Goal: Task Accomplishment & Management: Use online tool/utility

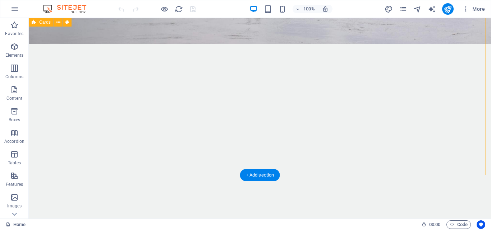
scroll to position [1425, 0]
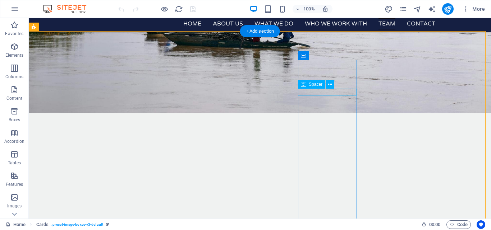
scroll to position [1337, 0]
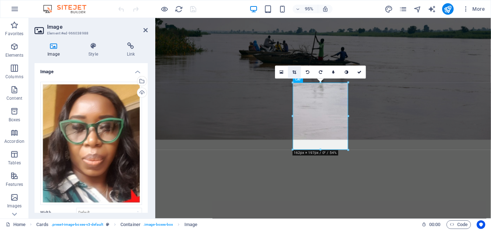
click at [294, 72] on icon at bounding box center [295, 72] width 4 height 4
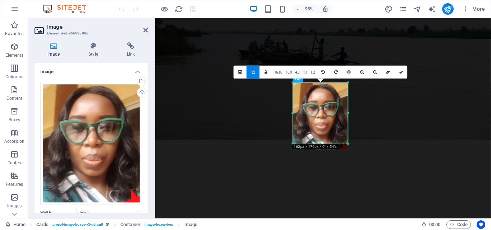
drag, startPoint x: 320, startPoint y: 150, endPoint x: 320, endPoint y: 143, distance: 6.5
click at [320, 143] on div at bounding box center [320, 144] width 55 height 3
click at [401, 73] on icon at bounding box center [401, 72] width 4 height 4
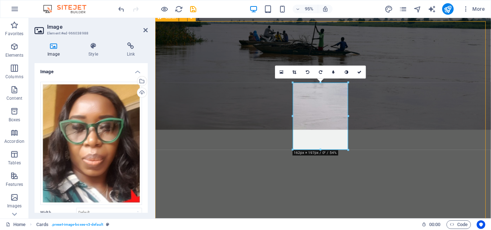
scroll to position [1356, 0]
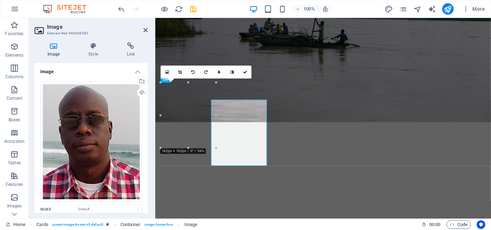
scroll to position [1337, 0]
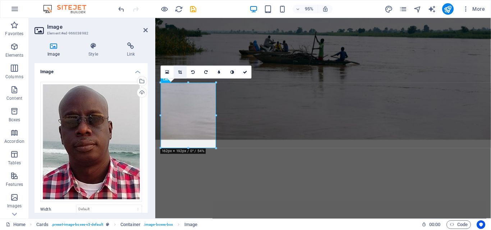
click at [179, 71] on icon at bounding box center [180, 72] width 4 height 4
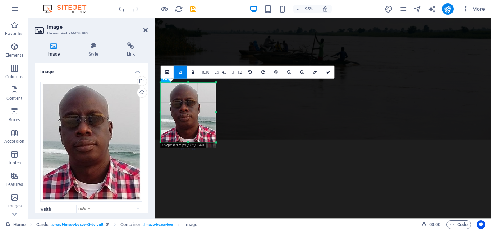
drag, startPoint x: 187, startPoint y: 148, endPoint x: 187, endPoint y: 142, distance: 6.1
click at [187, 142] on div at bounding box center [188, 143] width 55 height 3
click at [328, 71] on icon at bounding box center [328, 72] width 4 height 4
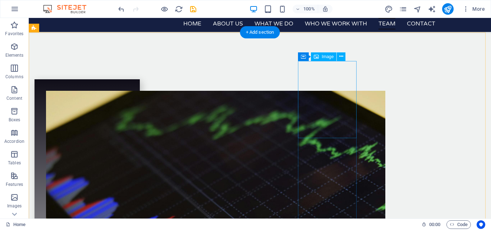
scroll to position [1570, 0]
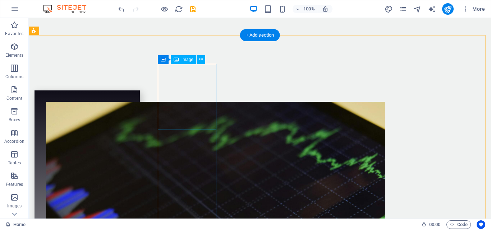
select select "px"
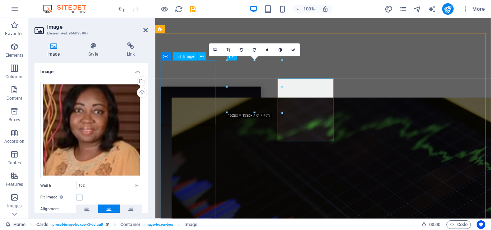
scroll to position [1552, 0]
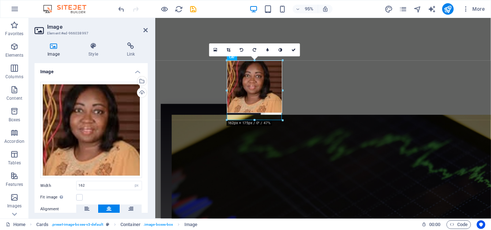
drag, startPoint x: 254, startPoint y: 113, endPoint x: 254, endPoint y: 122, distance: 8.6
click at [254, 122] on div at bounding box center [255, 121] width 56 height 3
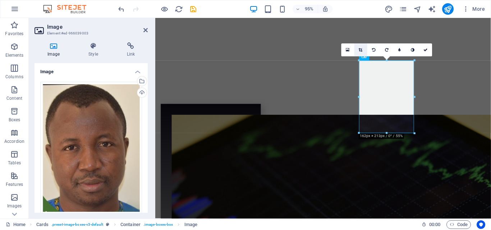
click at [360, 50] on icon at bounding box center [361, 50] width 4 height 4
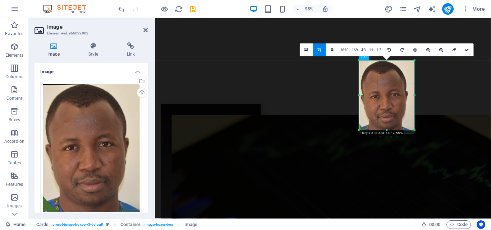
click at [386, 129] on div at bounding box center [386, 130] width 55 height 3
click at [468, 46] on link at bounding box center [467, 50] width 13 height 13
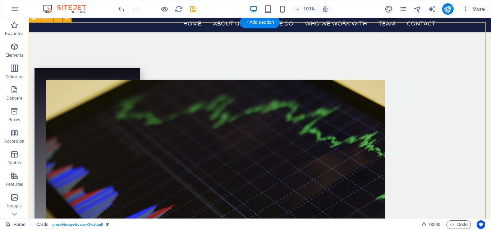
scroll to position [1581, 0]
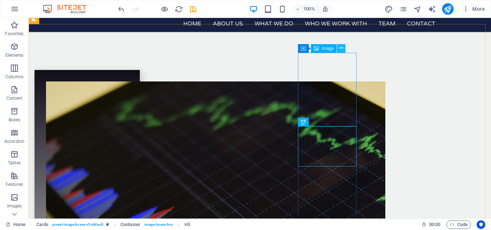
click at [343, 47] on icon at bounding box center [341, 49] width 4 height 8
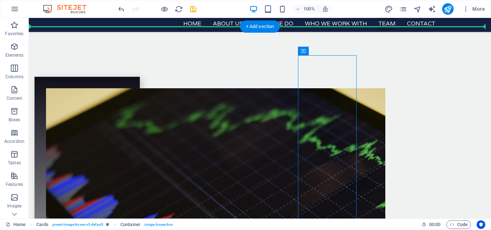
scroll to position [1573, 0]
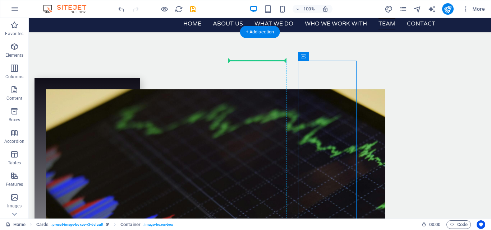
drag, startPoint x: 337, startPoint y: 66, endPoint x: 230, endPoint y: 63, distance: 107.5
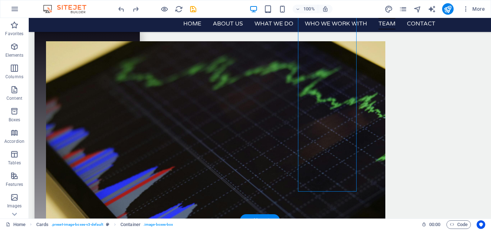
scroll to position [1593, 0]
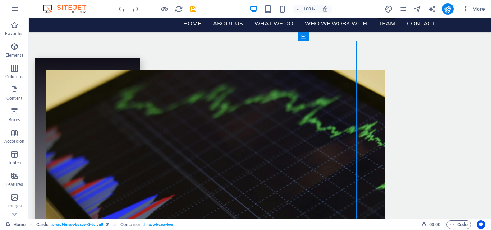
drag, startPoint x: 335, startPoint y: 73, endPoint x: 222, endPoint y: 103, distance: 117.2
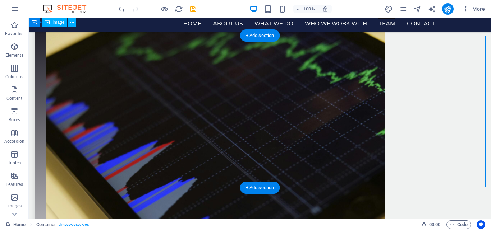
scroll to position [1563, 0]
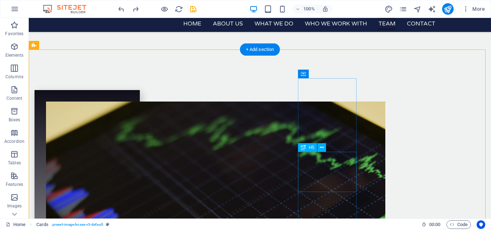
scroll to position [1554, 0]
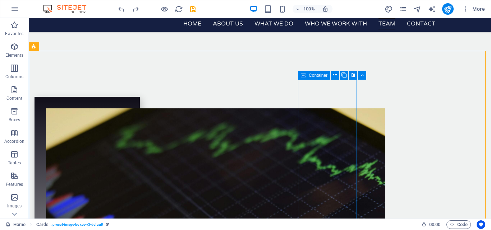
click at [302, 75] on icon at bounding box center [303, 75] width 5 height 9
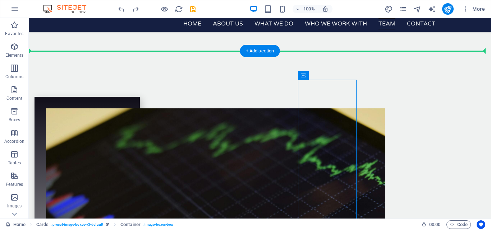
drag, startPoint x: 330, startPoint y: 93, endPoint x: 227, endPoint y: 81, distance: 103.9
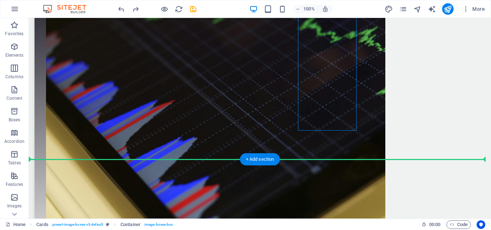
scroll to position [1701, 0]
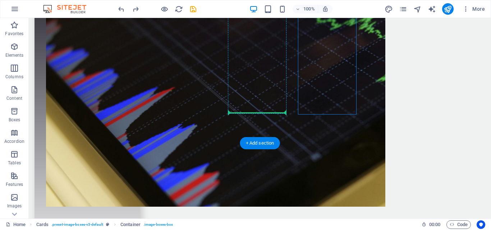
drag, startPoint x: 329, startPoint y: 95, endPoint x: 235, endPoint y: 112, distance: 95.6
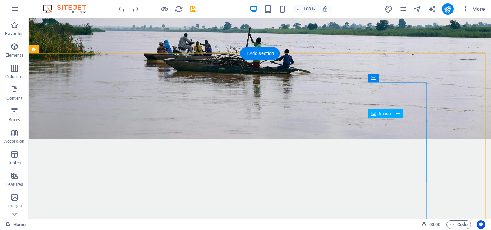
scroll to position [1324, 0]
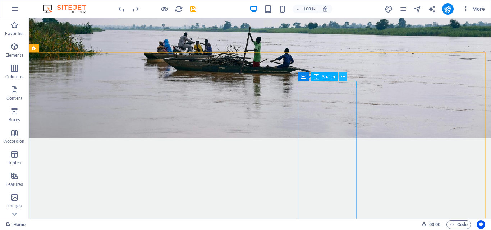
click at [342, 77] on icon at bounding box center [343, 77] width 4 height 8
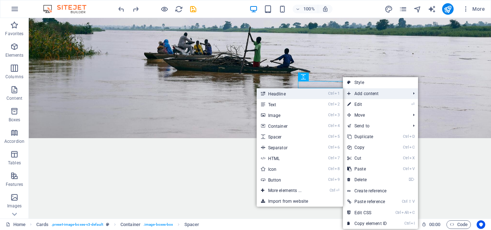
click at [279, 94] on link "Ctrl 1 Headline" at bounding box center [286, 93] width 59 height 11
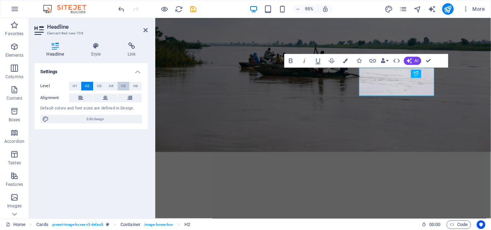
click at [125, 88] on span "H5" at bounding box center [123, 86] width 5 height 9
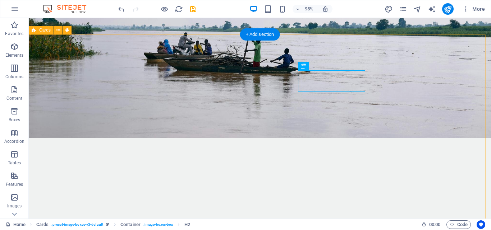
scroll to position [1342, 0]
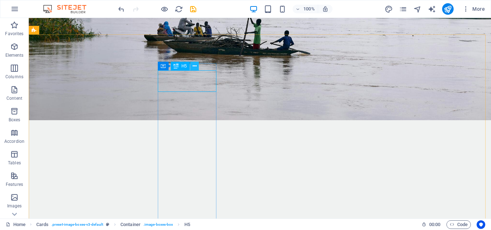
click at [194, 67] on icon at bounding box center [195, 67] width 4 height 8
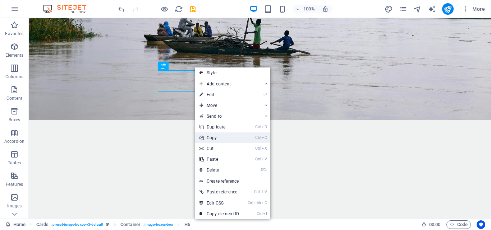
click at [210, 137] on link "Ctrl C Copy" at bounding box center [219, 138] width 48 height 11
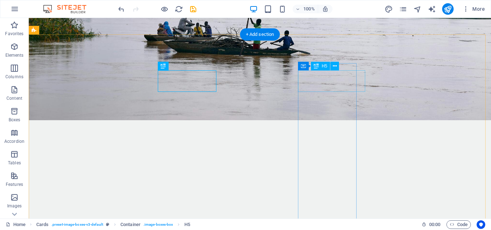
click at [333, 67] on icon at bounding box center [335, 67] width 4 height 8
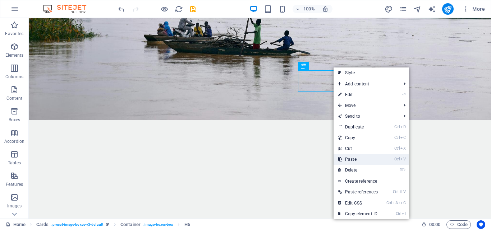
click at [350, 156] on link "Ctrl V Paste" at bounding box center [358, 159] width 49 height 11
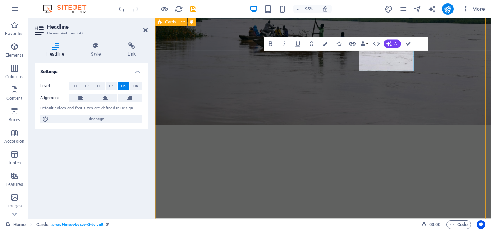
scroll to position [1360, 0]
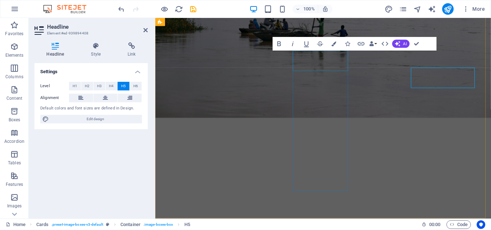
scroll to position [1342, 0]
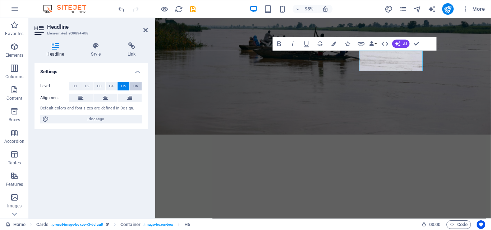
click at [134, 87] on span "H6" at bounding box center [135, 86] width 5 height 9
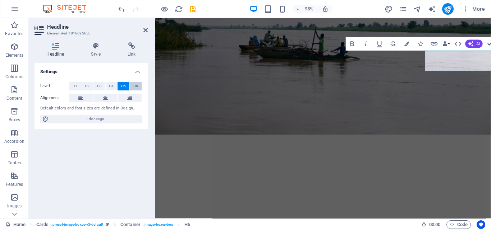
click at [138, 87] on span "H6" at bounding box center [135, 86] width 5 height 9
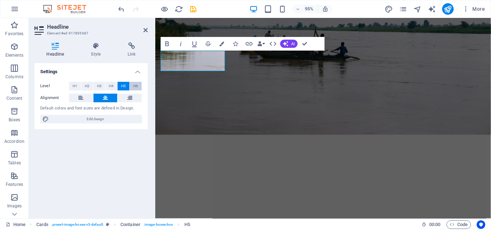
click at [135, 84] on span "H6" at bounding box center [135, 86] width 5 height 9
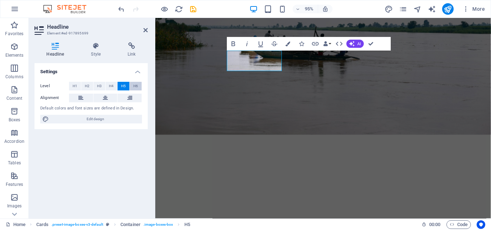
click at [133, 84] on span "H6" at bounding box center [135, 86] width 5 height 9
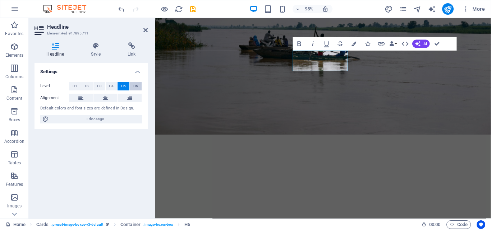
click at [138, 88] on button "H6" at bounding box center [136, 86] width 12 height 9
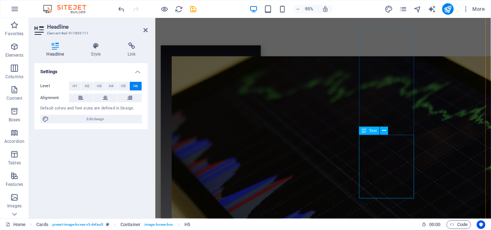
scroll to position [1619, 0]
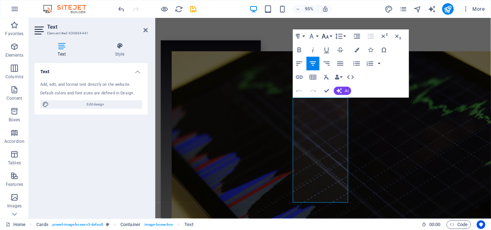
click at [331, 36] on button "Font Size" at bounding box center [326, 36] width 13 height 14
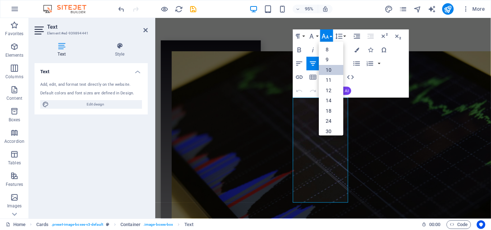
click at [330, 71] on link "10" at bounding box center [331, 70] width 24 height 10
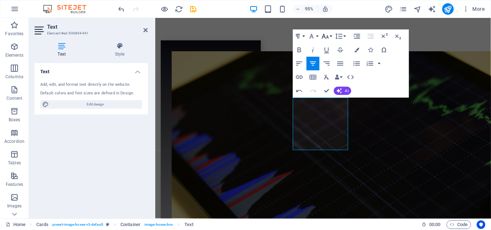
click at [331, 37] on button "Font Size" at bounding box center [326, 36] width 13 height 14
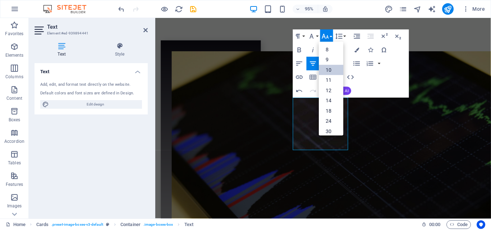
scroll to position [30, 0]
click at [327, 73] on link "14" at bounding box center [331, 72] width 24 height 10
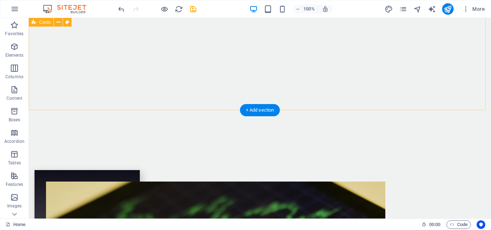
scroll to position [1484, 0]
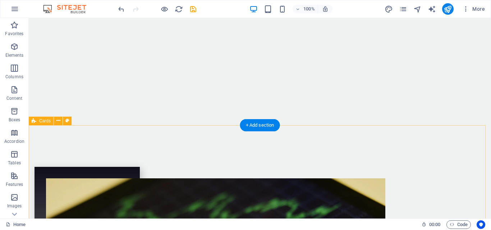
drag, startPoint x: 51, startPoint y: 135, endPoint x: 77, endPoint y: 115, distance: 32.4
drag, startPoint x: 77, startPoint y: 115, endPoint x: 51, endPoint y: 135, distance: 32.4
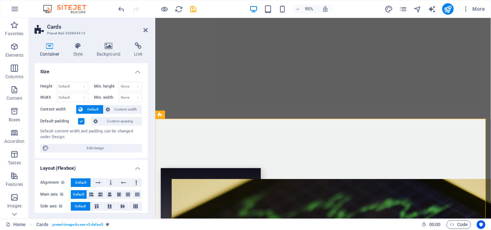
scroll to position [1466, 0]
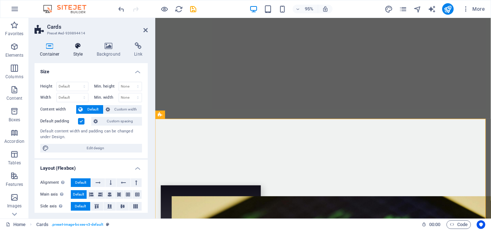
click at [72, 46] on icon at bounding box center [78, 45] width 20 height 7
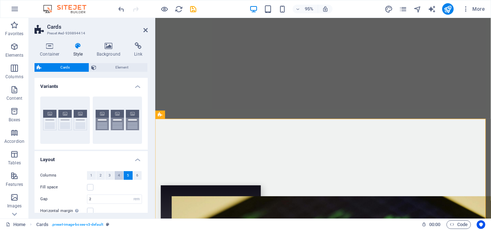
click at [118, 175] on span "4" at bounding box center [119, 175] width 2 height 9
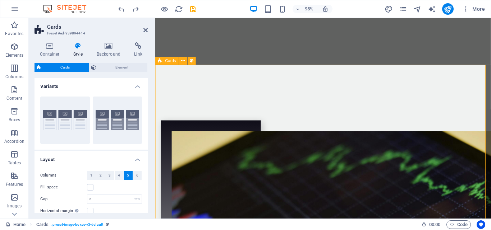
scroll to position [1547, 0]
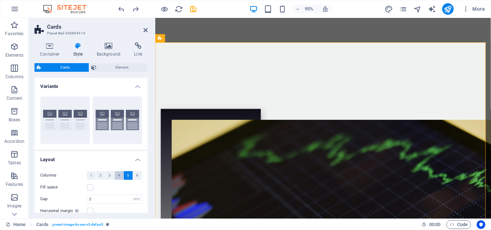
click at [118, 176] on span "4" at bounding box center [119, 175] width 2 height 9
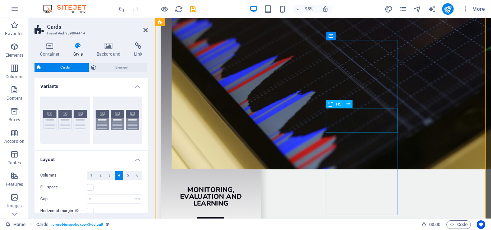
scroll to position [1742, 0]
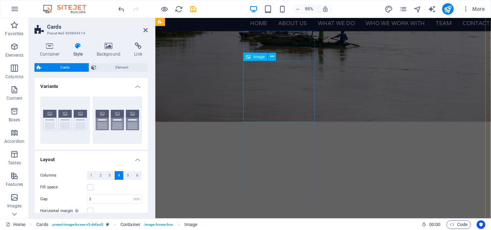
scroll to position [1351, 0]
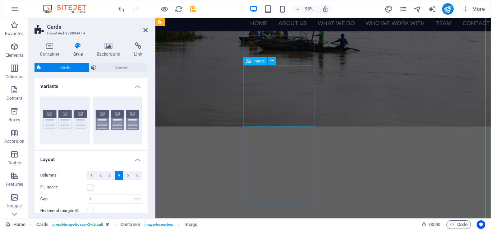
select select "px"
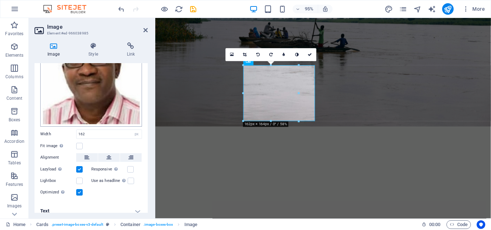
scroll to position [59, 0]
click at [109, 157] on icon at bounding box center [108, 157] width 5 height 9
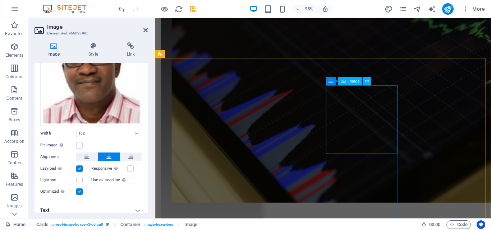
scroll to position [1712, 0]
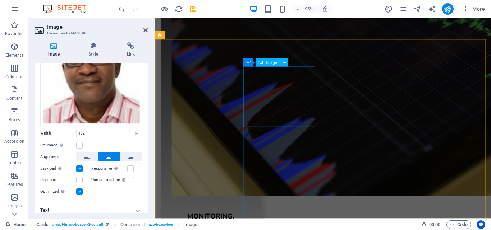
select select "px"
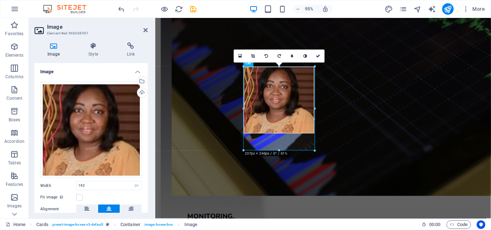
drag, startPoint x: 278, startPoint y: 127, endPoint x: 281, endPoint y: 151, distance: 25.0
type input "207"
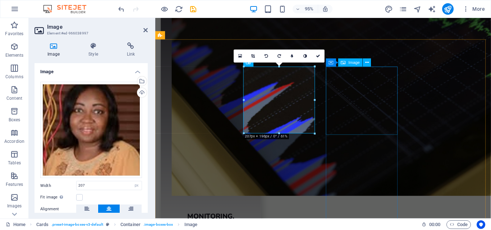
select select "px"
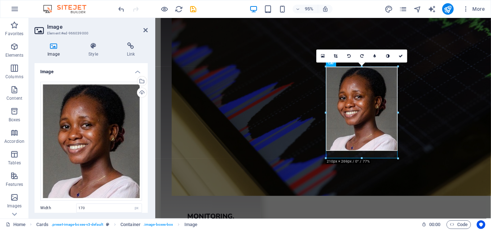
drag, startPoint x: 362, startPoint y: 135, endPoint x: 362, endPoint y: 160, distance: 24.8
type input "210"
drag, startPoint x: 361, startPoint y: 151, endPoint x: 362, endPoint y: 159, distance: 8.6
click at [362, 159] on div at bounding box center [362, 159] width 72 height 3
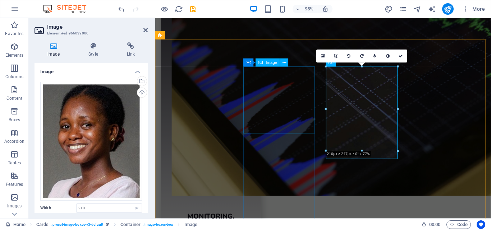
select select "px"
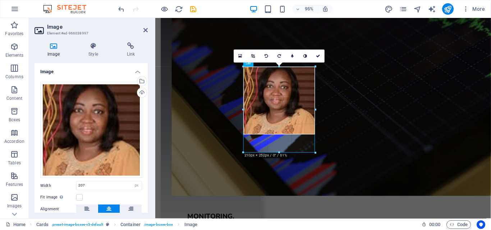
drag, startPoint x: 279, startPoint y: 134, endPoint x: 130, endPoint y: 143, distance: 149.4
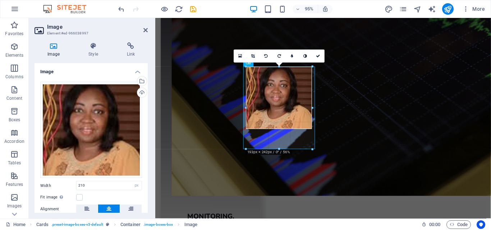
drag, startPoint x: 279, startPoint y: 134, endPoint x: 276, endPoint y: 149, distance: 15.4
type input "192"
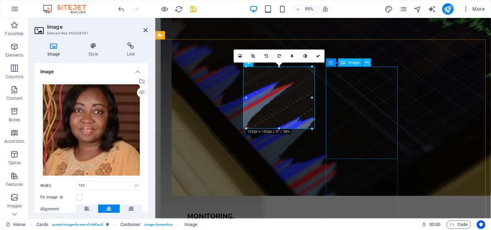
select select "px"
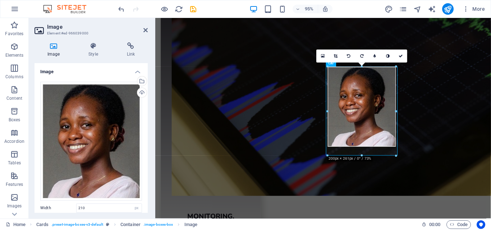
drag, startPoint x: 361, startPoint y: 159, endPoint x: 360, endPoint y: 156, distance: 3.6
type input "200"
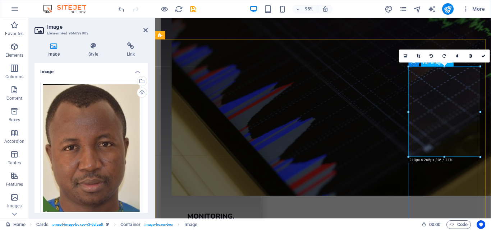
drag, startPoint x: 599, startPoint y: 174, endPoint x: 456, endPoint y: 153, distance: 144.9
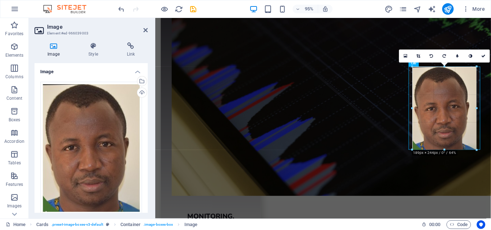
drag, startPoint x: 444, startPoint y: 157, endPoint x: 441, endPoint y: 146, distance: 11.5
type input "188"
select select "px"
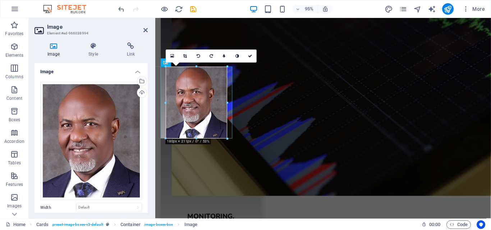
drag, startPoint x: 197, startPoint y: 151, endPoint x: 193, endPoint y: 137, distance: 15.0
type input "180"
select select "px"
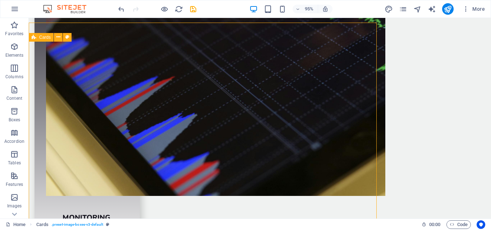
scroll to position [1730, 0]
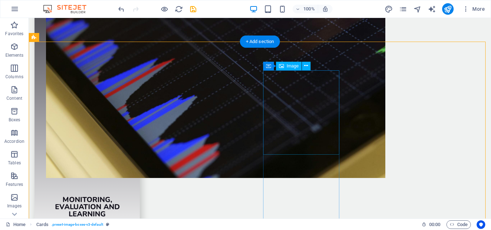
select select "px"
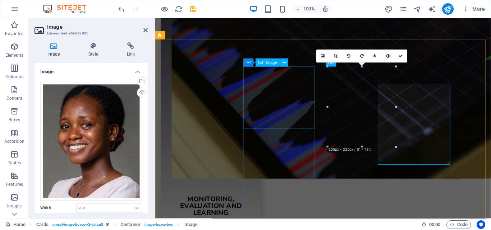
scroll to position [1712, 0]
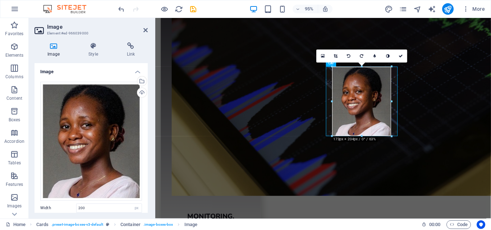
drag, startPoint x: 362, startPoint y: 147, endPoint x: 357, endPoint y: 135, distance: 12.1
type input "172"
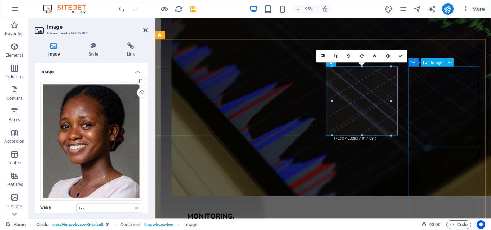
select select "px"
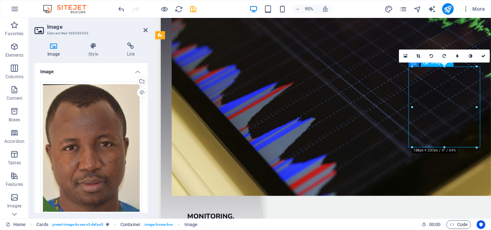
drag, startPoint x: 459, startPoint y: 153, endPoint x: 455, endPoint y: 143, distance: 10.6
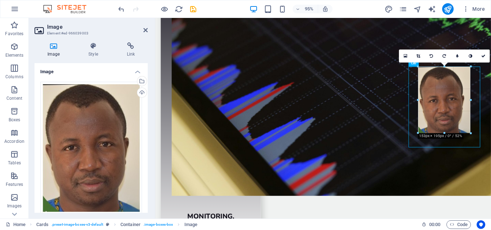
drag, startPoint x: 444, startPoint y: 147, endPoint x: 439, endPoint y: 132, distance: 15.9
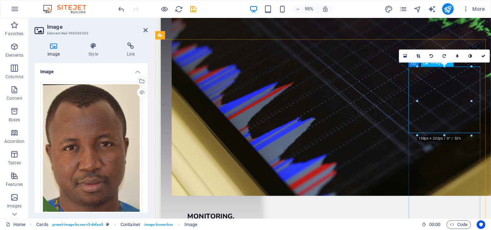
type input "158"
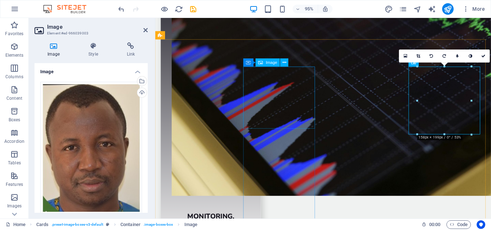
select select "px"
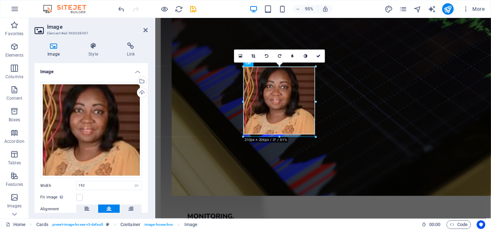
drag, startPoint x: 279, startPoint y: 129, endPoint x: 279, endPoint y: 137, distance: 8.6
drag, startPoint x: 280, startPoint y: 132, endPoint x: 280, endPoint y: 144, distance: 12.6
type input "210"
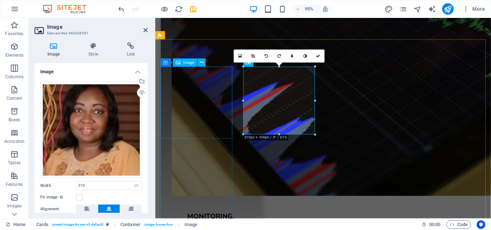
select select "px"
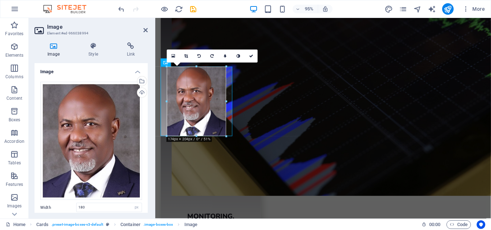
drag, startPoint x: 197, startPoint y: 139, endPoint x: 196, endPoint y: 134, distance: 5.0
type input "174"
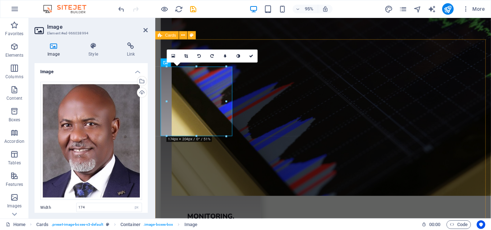
select select "rem"
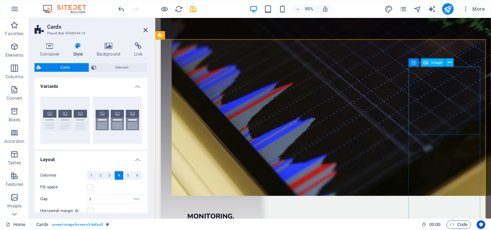
select select "px"
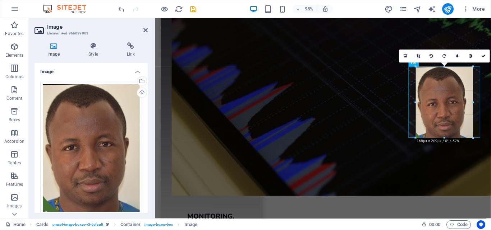
drag, startPoint x: 444, startPoint y: 134, endPoint x: 444, endPoint y: 138, distance: 3.6
type input "168"
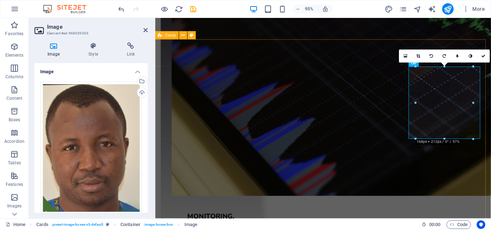
select select "rem"
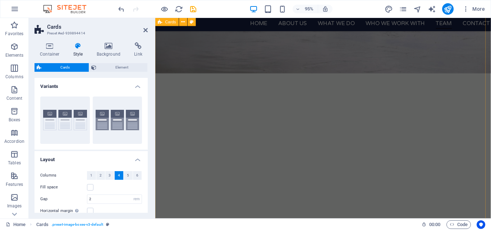
scroll to position [1404, 0]
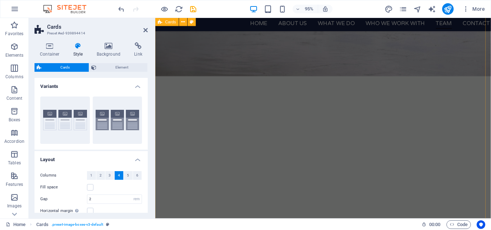
drag, startPoint x: 324, startPoint y: 193, endPoint x: 326, endPoint y: 189, distance: 4.8
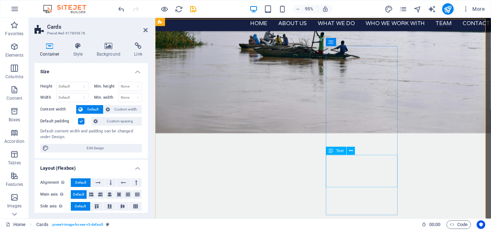
scroll to position [1340, 0]
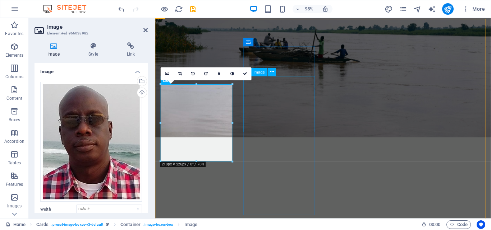
select select "px"
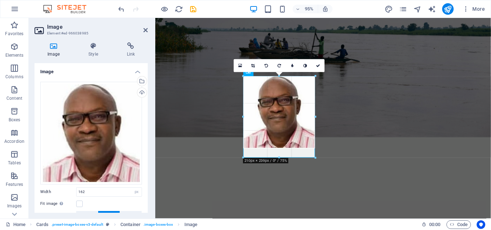
drag, startPoint x: 279, startPoint y: 131, endPoint x: 276, endPoint y: 158, distance: 27.1
type input "210"
drag, startPoint x: 279, startPoint y: 148, endPoint x: 279, endPoint y: 159, distance: 11.1
click at [279, 159] on div at bounding box center [279, 159] width 72 height 3
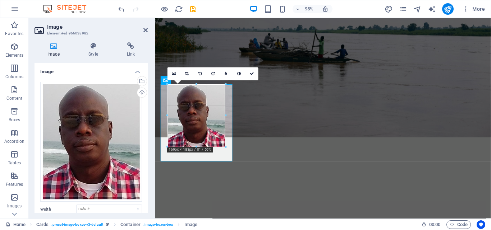
drag, startPoint x: 196, startPoint y: 161, endPoint x: 194, endPoint y: 146, distance: 15.6
type input "169"
select select "px"
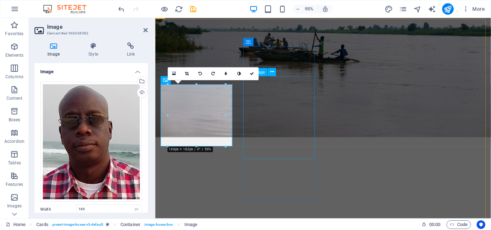
select select "px"
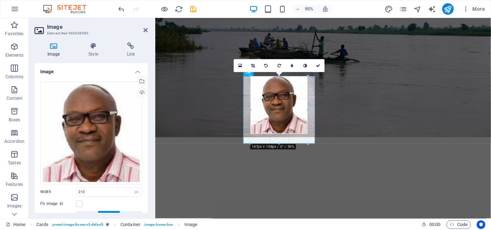
drag, startPoint x: 279, startPoint y: 159, endPoint x: 274, endPoint y: 143, distance: 16.8
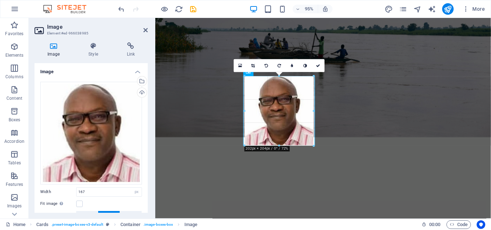
drag, startPoint x: 279, startPoint y: 133, endPoint x: 279, endPoint y: 146, distance: 12.9
type input "202"
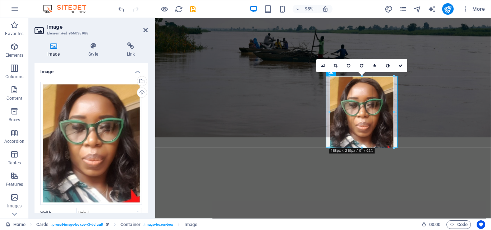
drag, startPoint x: 362, startPoint y: 156, endPoint x: 359, endPoint y: 148, distance: 8.4
type input "188"
select select "px"
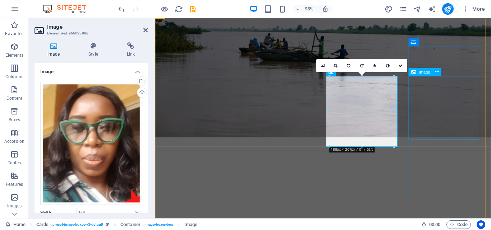
select select "px"
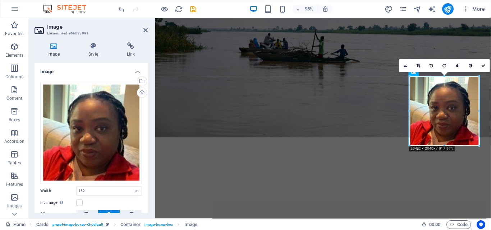
drag, startPoint x: 444, startPoint y: 130, endPoint x: 442, endPoint y: 147, distance: 17.1
type input "204"
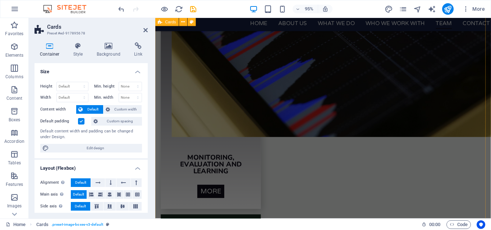
scroll to position [1656, 0]
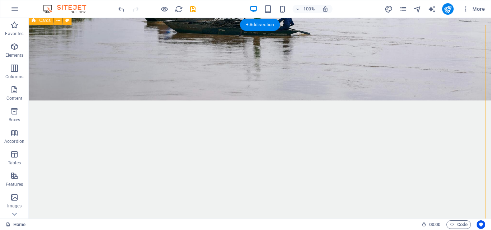
scroll to position [1364, 0]
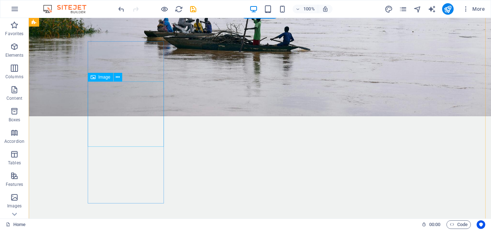
select select "px"
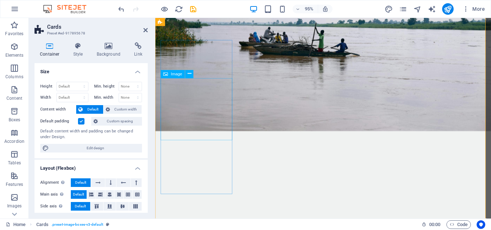
select select "px"
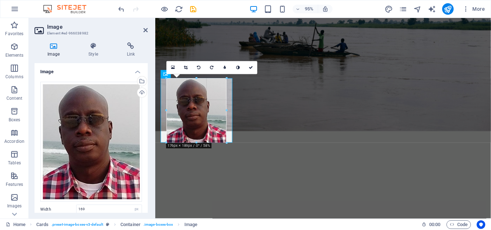
drag, startPoint x: 169, startPoint y: 139, endPoint x: 165, endPoint y: 142, distance: 4.4
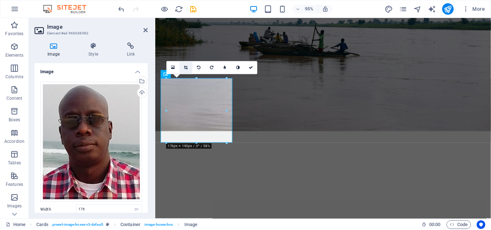
click at [188, 65] on link at bounding box center [185, 67] width 13 height 13
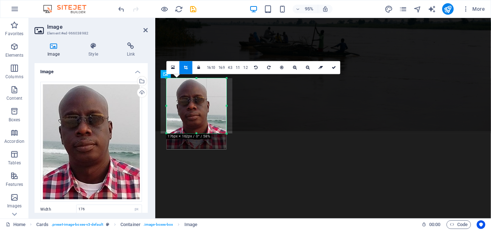
drag, startPoint x: 196, startPoint y: 143, endPoint x: 194, endPoint y: 133, distance: 9.9
click at [194, 133] on div at bounding box center [196, 134] width 60 height 3
click at [334, 67] on icon at bounding box center [334, 68] width 4 height 4
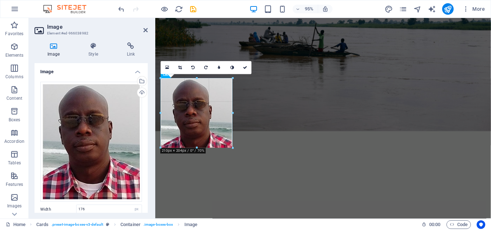
drag, startPoint x: 167, startPoint y: 132, endPoint x: 160, endPoint y: 147, distance: 16.9
type input "210"
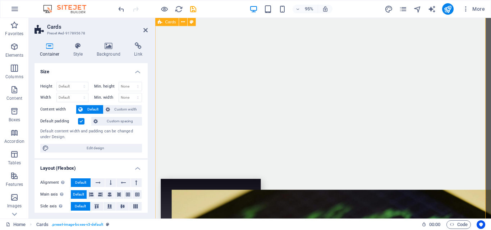
scroll to position [1478, 0]
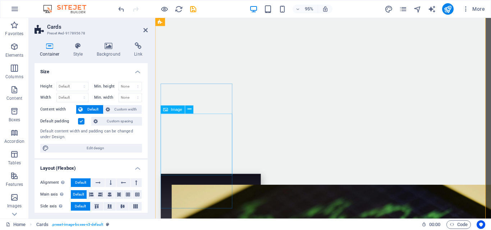
select select "px"
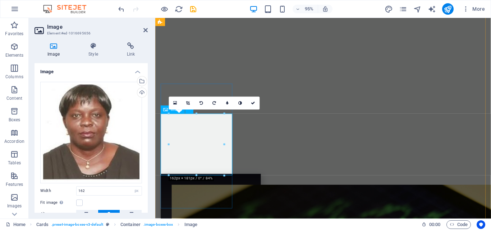
drag, startPoint x: 351, startPoint y: 192, endPoint x: 199, endPoint y: 174, distance: 153.1
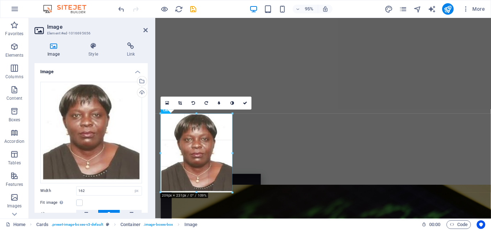
drag, startPoint x: 196, startPoint y: 174, endPoint x: 196, endPoint y: 190, distance: 16.2
type input "210"
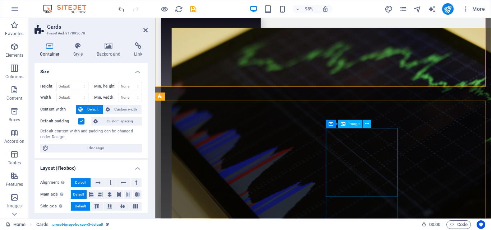
scroll to position [1654, 0]
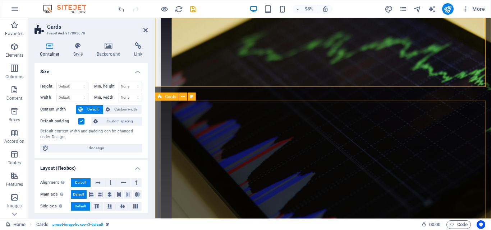
select select "rem"
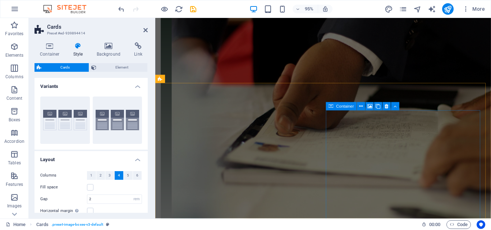
scroll to position [2029, 0]
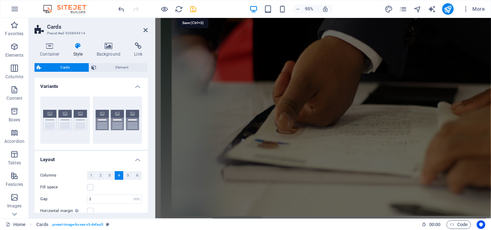
click at [193, 8] on icon "save" at bounding box center [193, 9] width 8 height 8
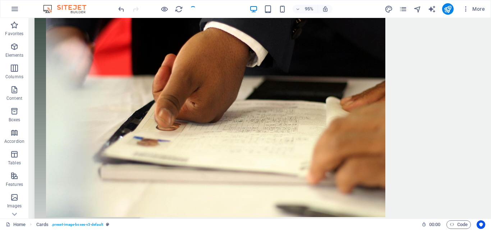
checkbox input "false"
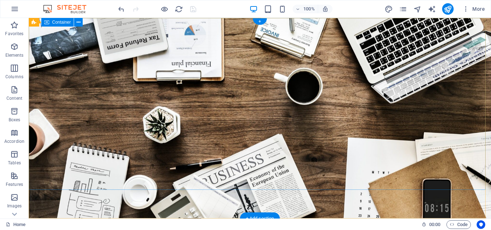
scroll to position [0, 0]
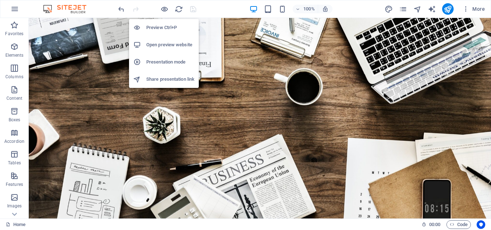
click at [156, 43] on h6 "Open preview website" at bounding box center [170, 45] width 48 height 9
